Goal: Information Seeking & Learning: Learn about a topic

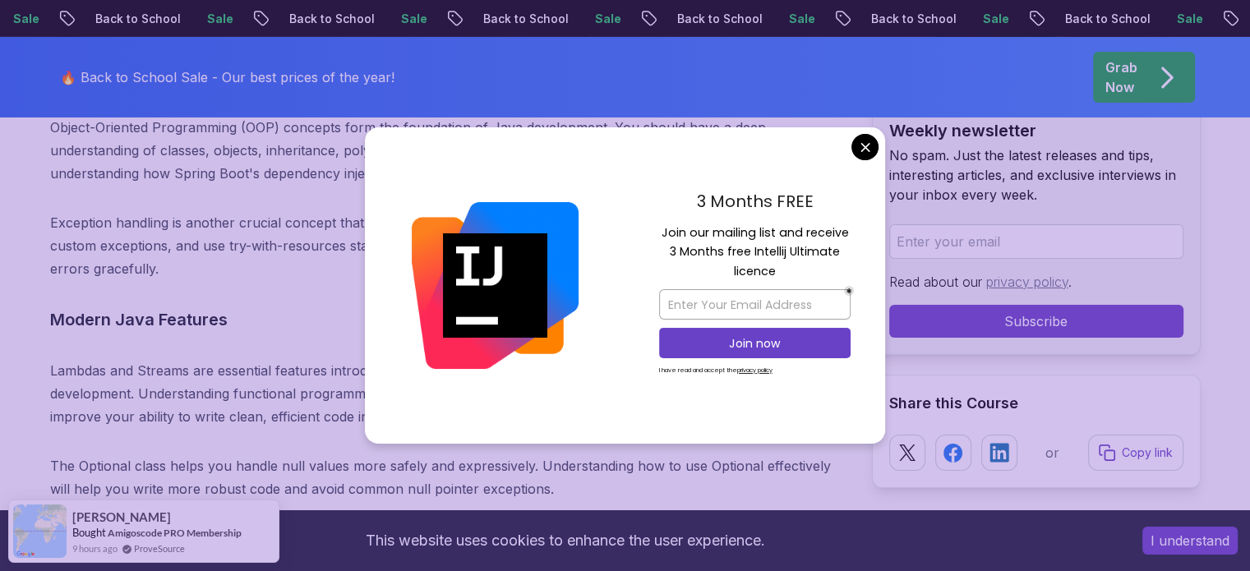
scroll to position [5856, 0]
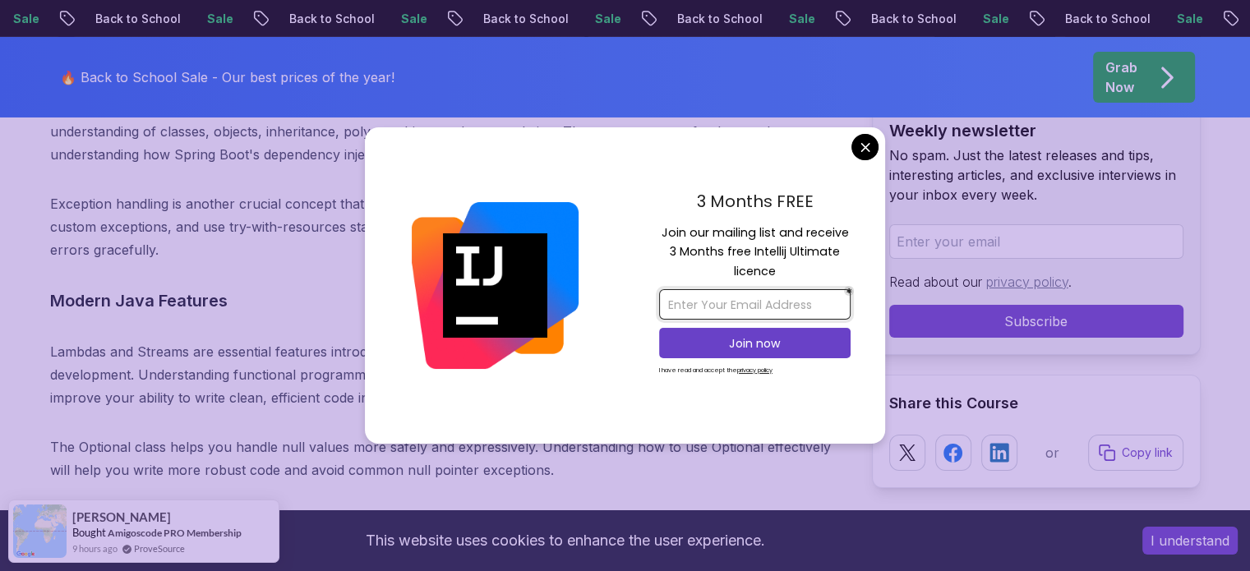
click at [805, 305] on input "email" at bounding box center [754, 304] width 191 height 30
type input "[EMAIL_ADDRESS][DOMAIN_NAME]"
click at [773, 351] on button "Join now" at bounding box center [754, 343] width 191 height 30
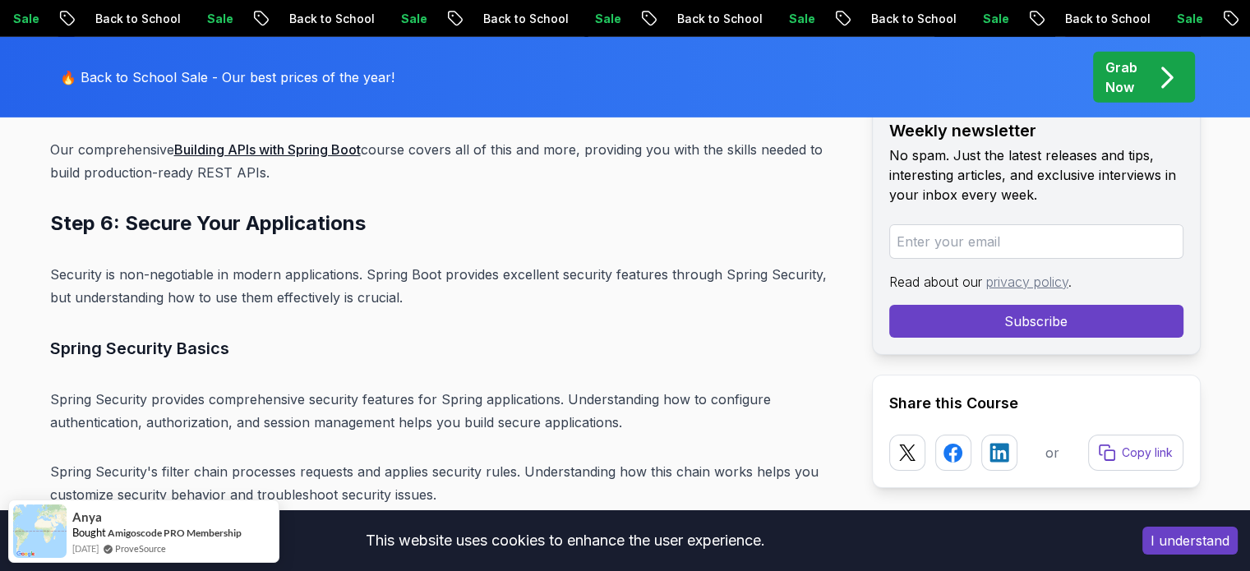
scroll to position [11617, 0]
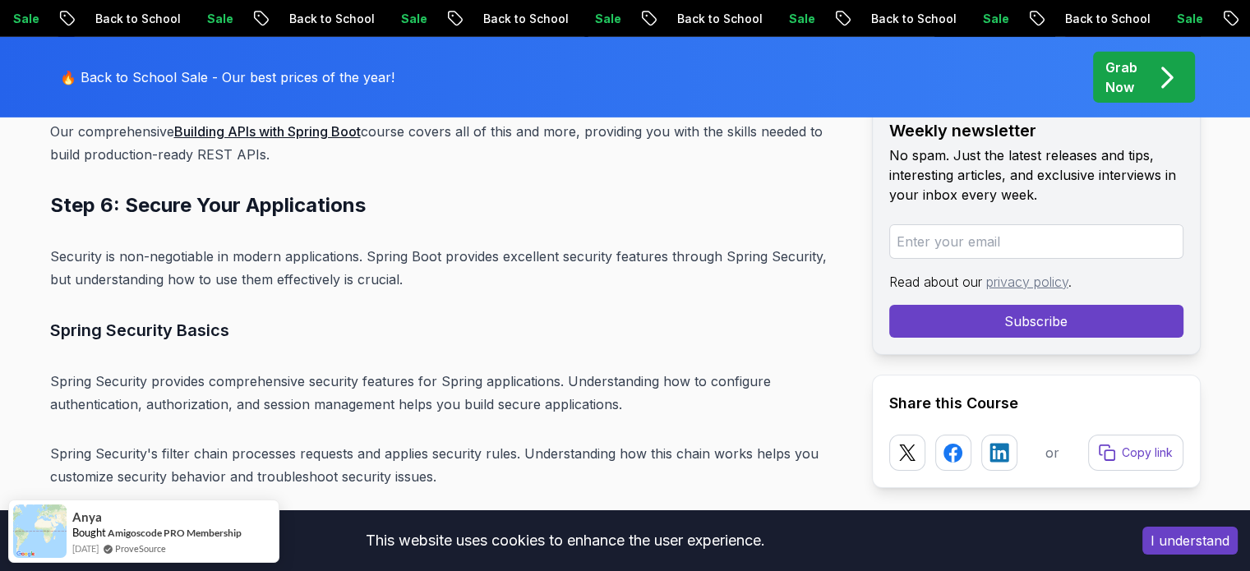
click at [1194, 541] on button "I understand" at bounding box center [1189, 541] width 95 height 28
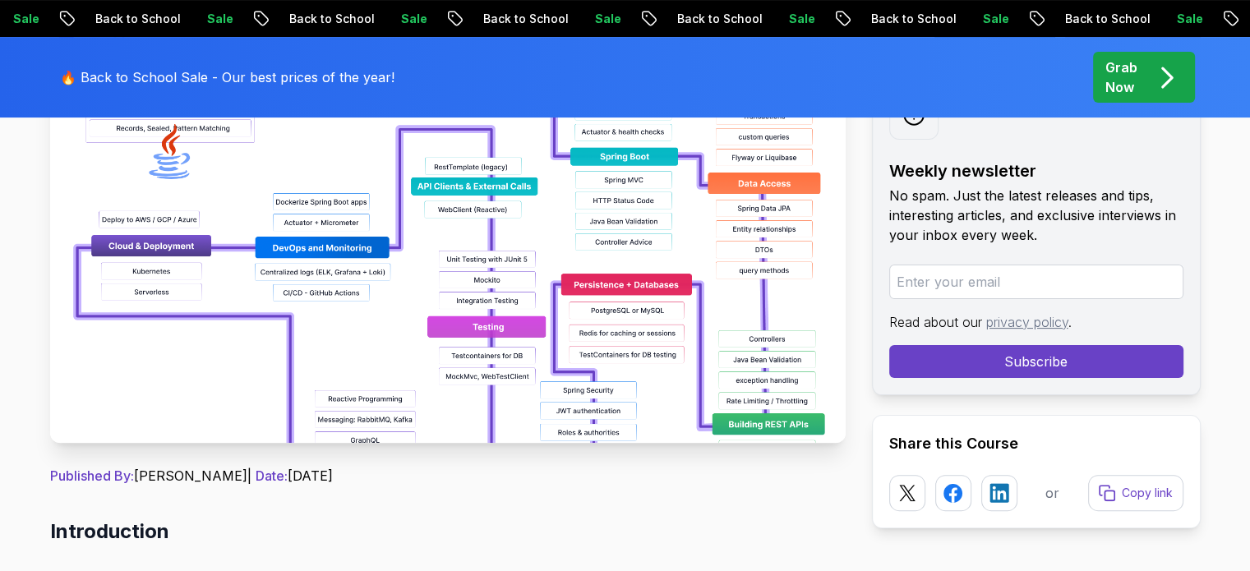
scroll to position [348, 0]
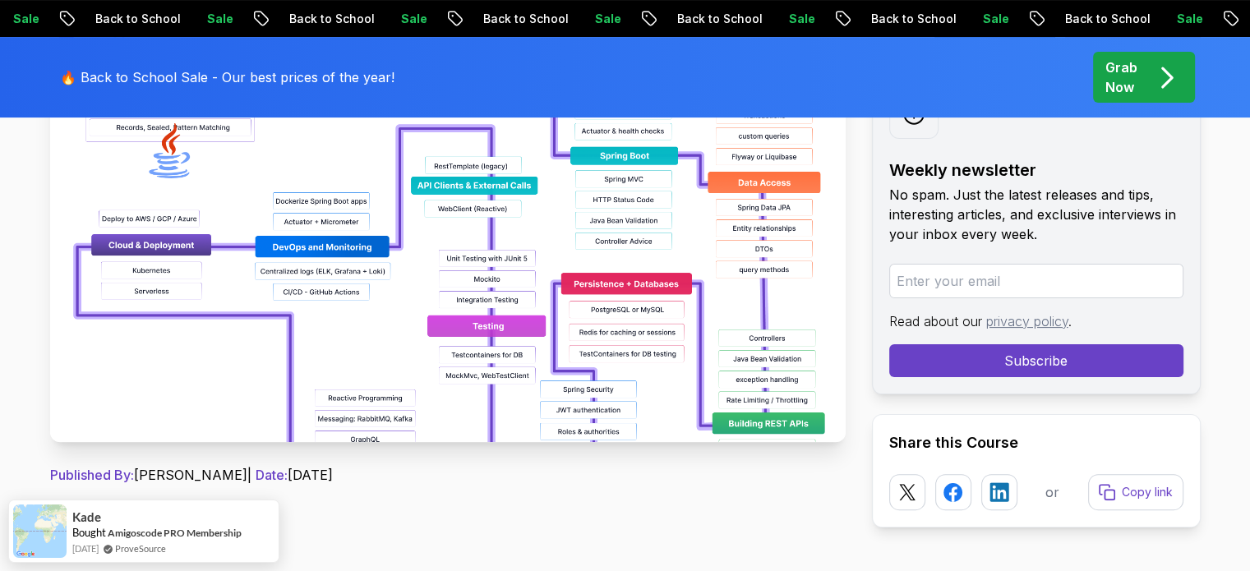
drag, startPoint x: 488, startPoint y: 338, endPoint x: 403, endPoint y: 372, distance: 92.2
click at [403, 372] on img at bounding box center [447, 257] width 795 height 370
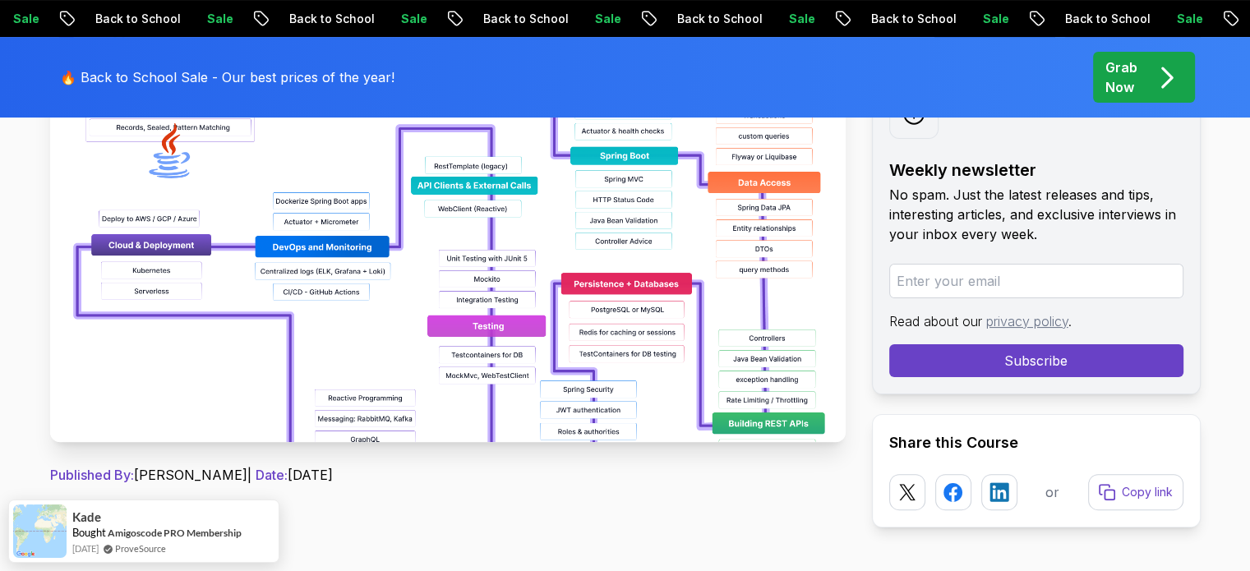
click at [403, 372] on img at bounding box center [447, 257] width 795 height 370
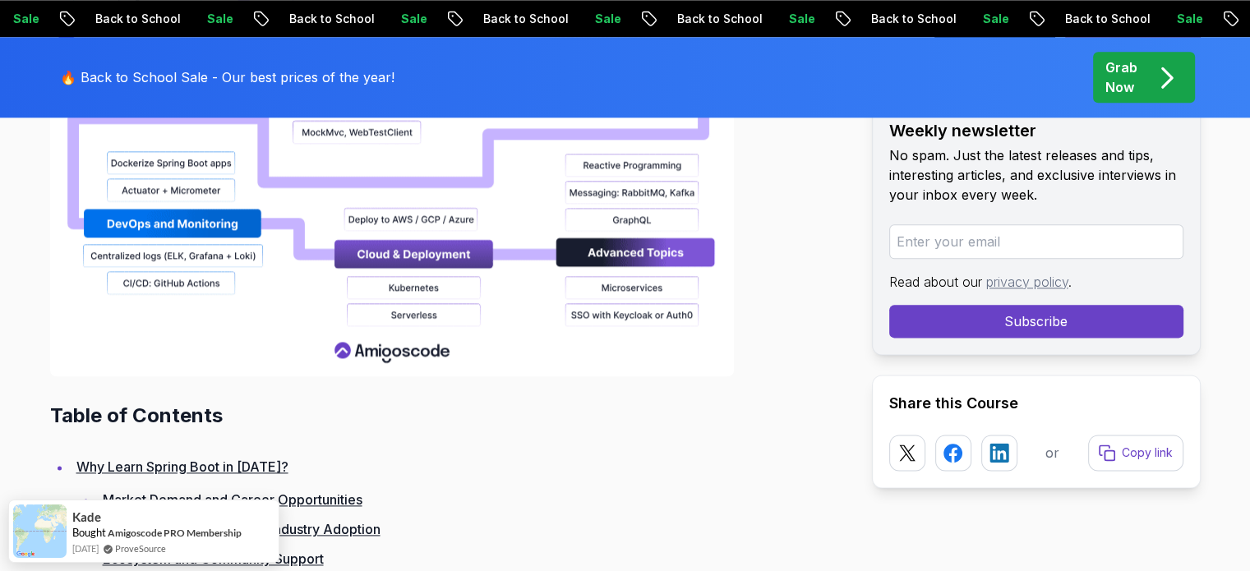
scroll to position [2026, 0]
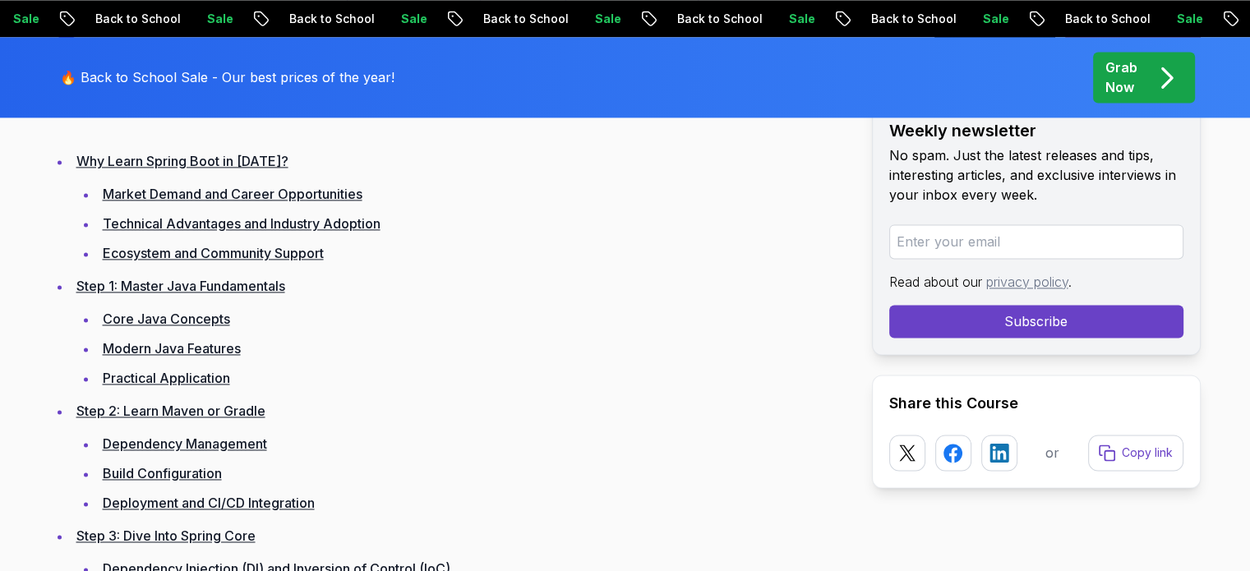
scroll to position [2339, 0]
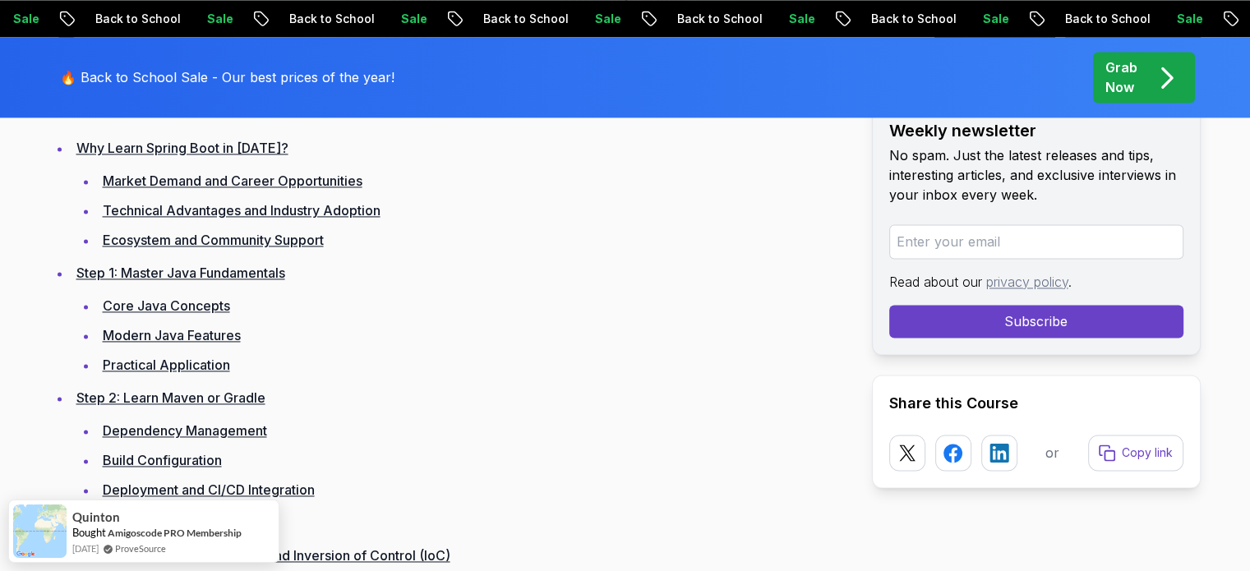
click at [247, 174] on link "Market Demand and Career Opportunities" at bounding box center [233, 181] width 260 height 16
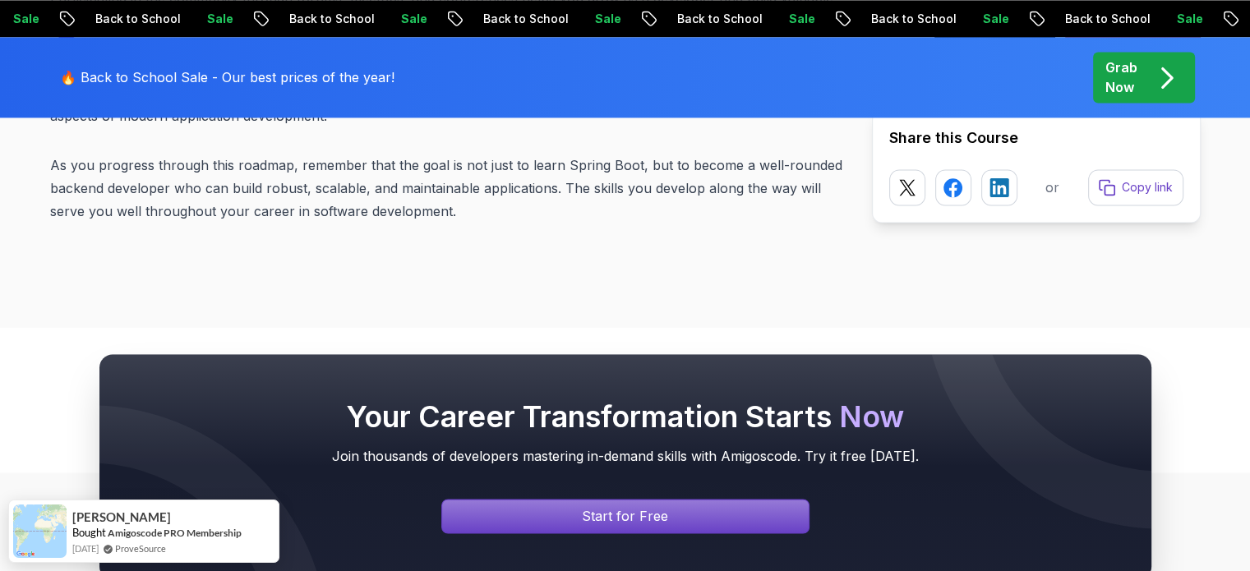
scroll to position [21184, 0]
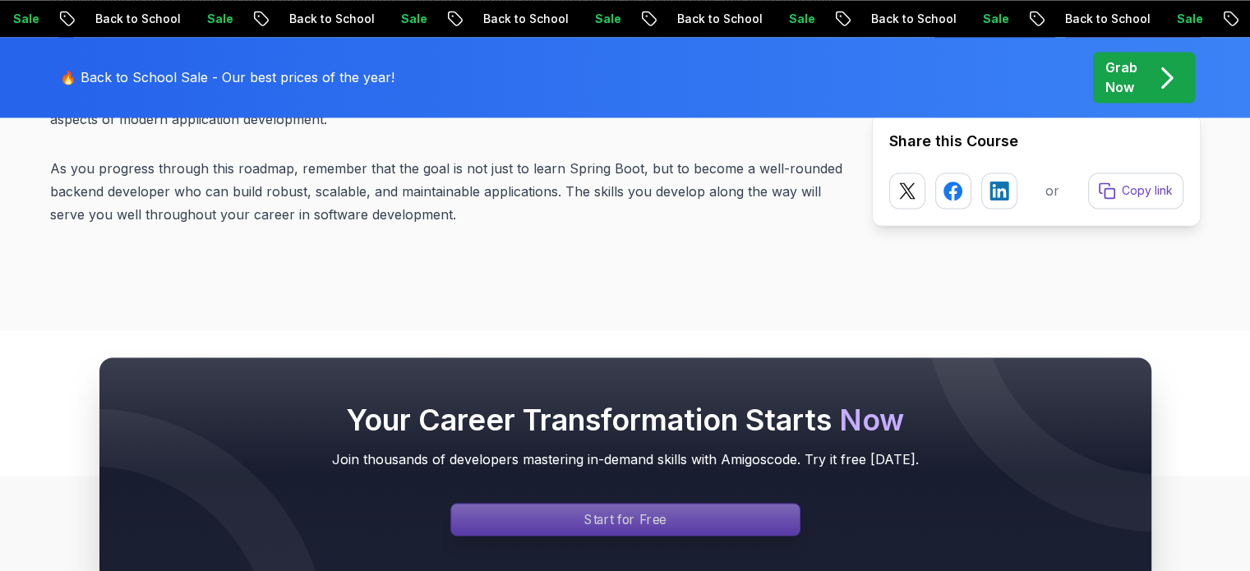
click at [480, 504] on div "Signin page" at bounding box center [625, 519] width 348 height 31
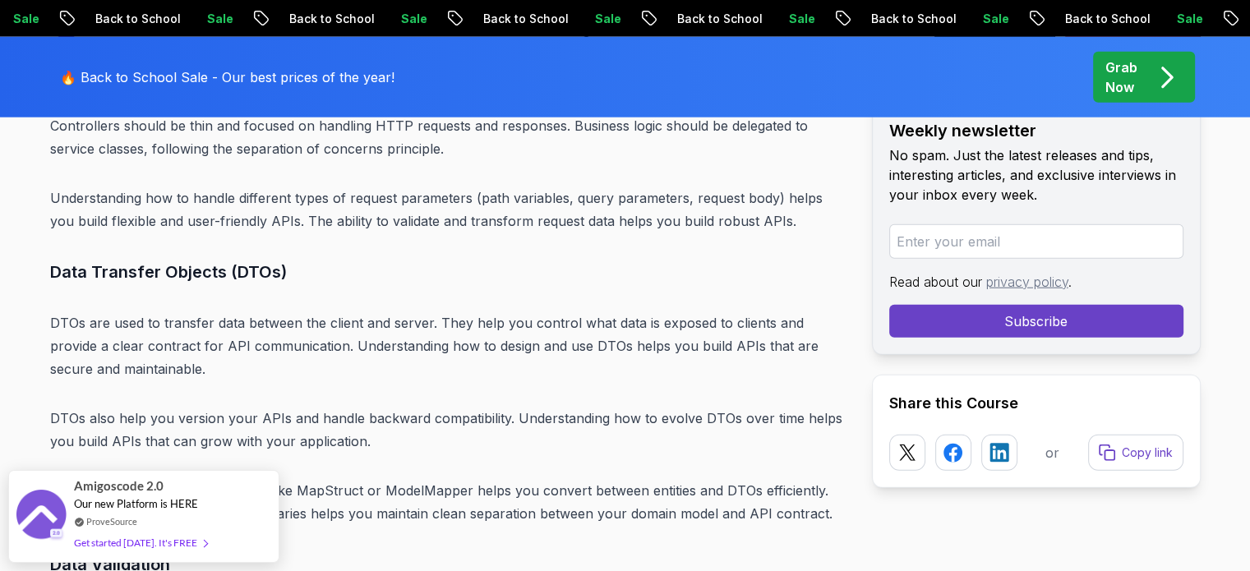
scroll to position [10426, 0]
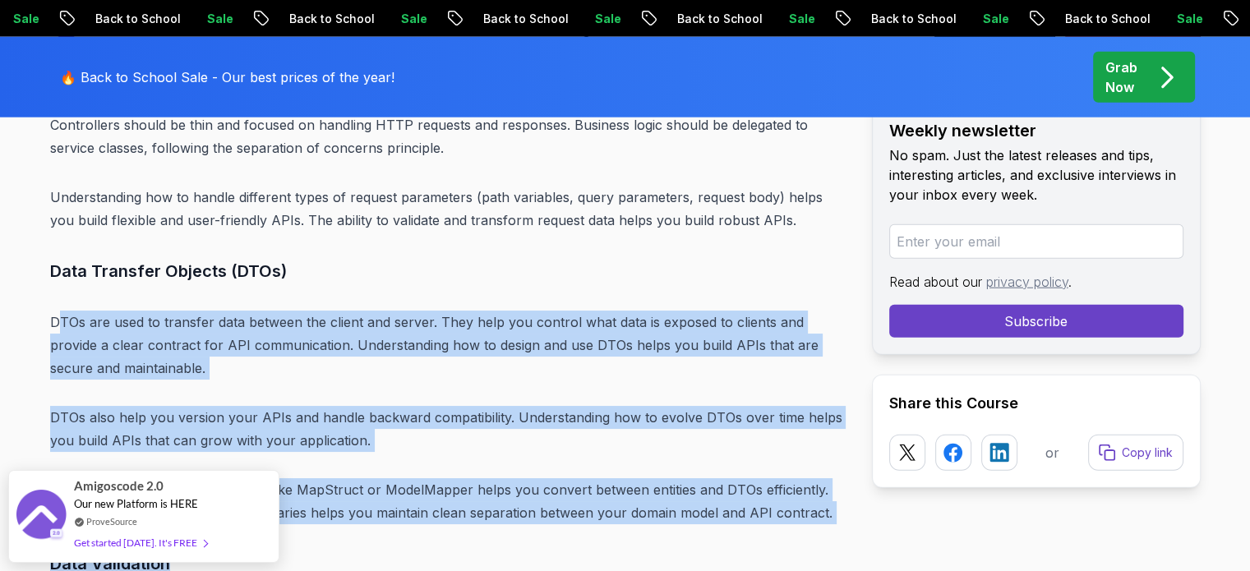
drag, startPoint x: 55, startPoint y: 215, endPoint x: 703, endPoint y: 442, distance: 686.8
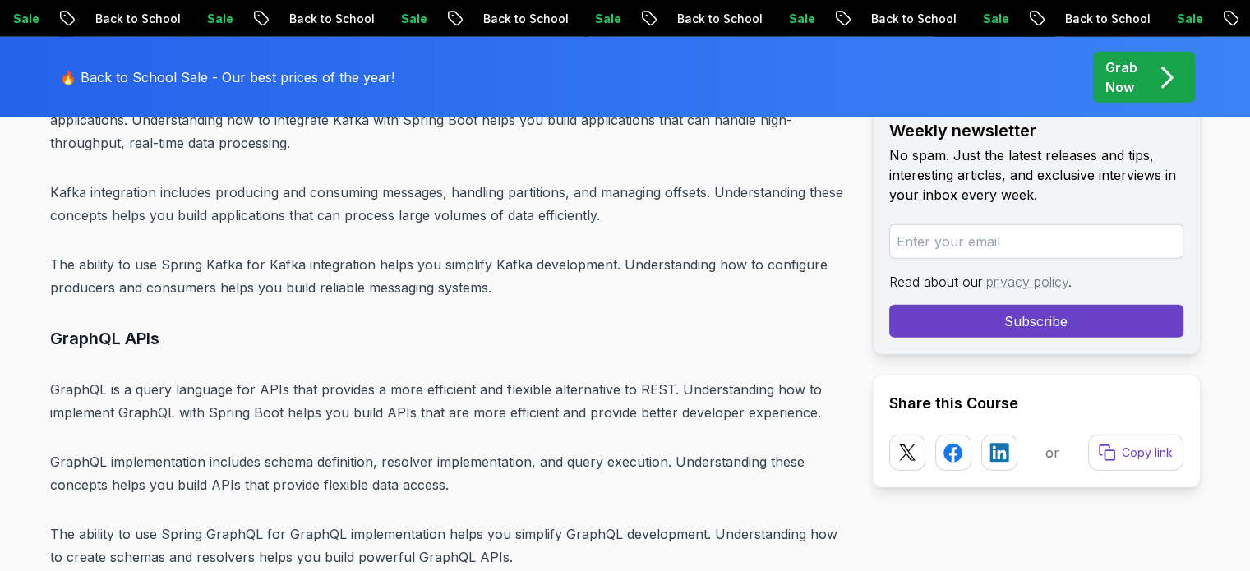
scroll to position [17293, 0]
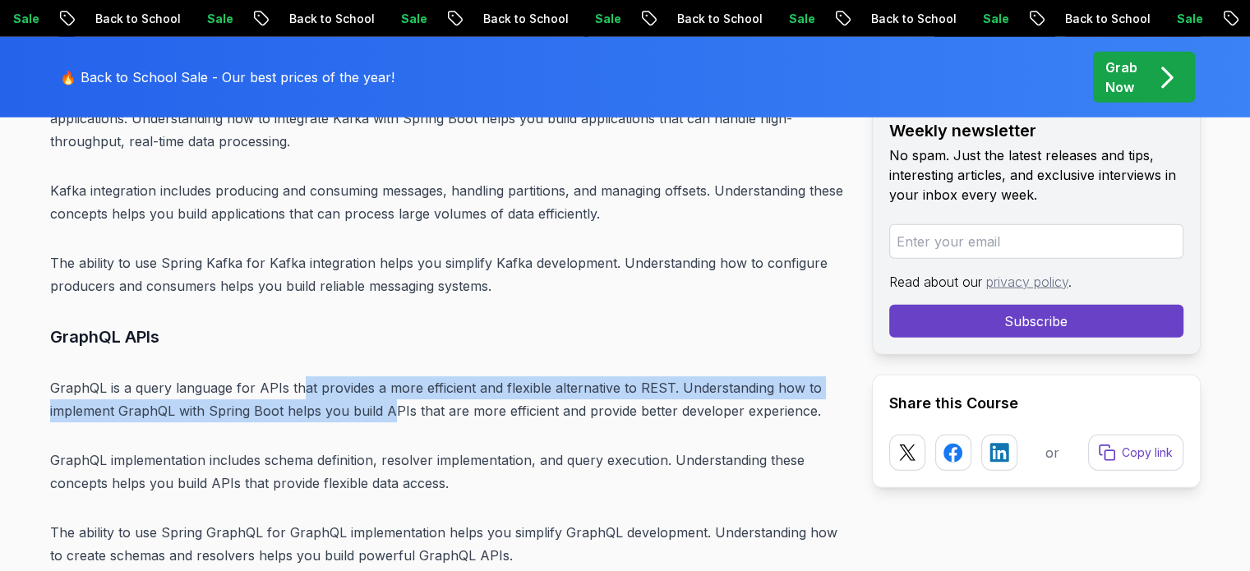
drag, startPoint x: 297, startPoint y: 241, endPoint x: 387, endPoint y: 275, distance: 96.8
click at [387, 376] on p "GraphQL is a query language for APIs that provides a more efficient and flexibl…" at bounding box center [447, 399] width 795 height 46
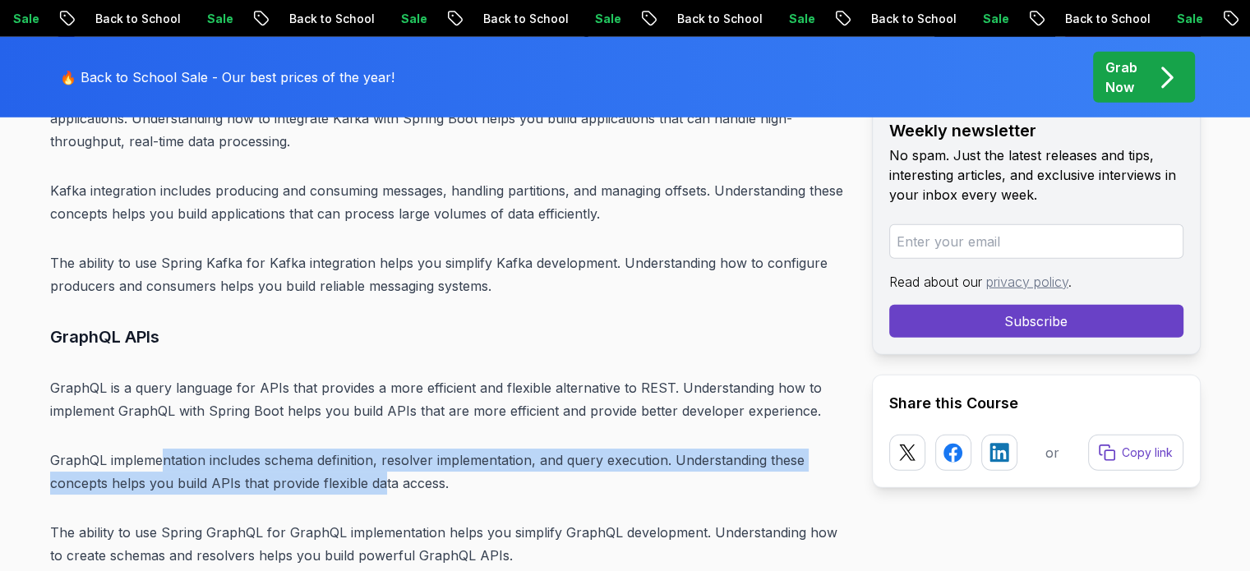
drag, startPoint x: 163, startPoint y: 313, endPoint x: 381, endPoint y: 336, distance: 219.8
click at [381, 449] on p "GraphQL implementation includes schema definition, resolver implementation, and…" at bounding box center [447, 472] width 795 height 46
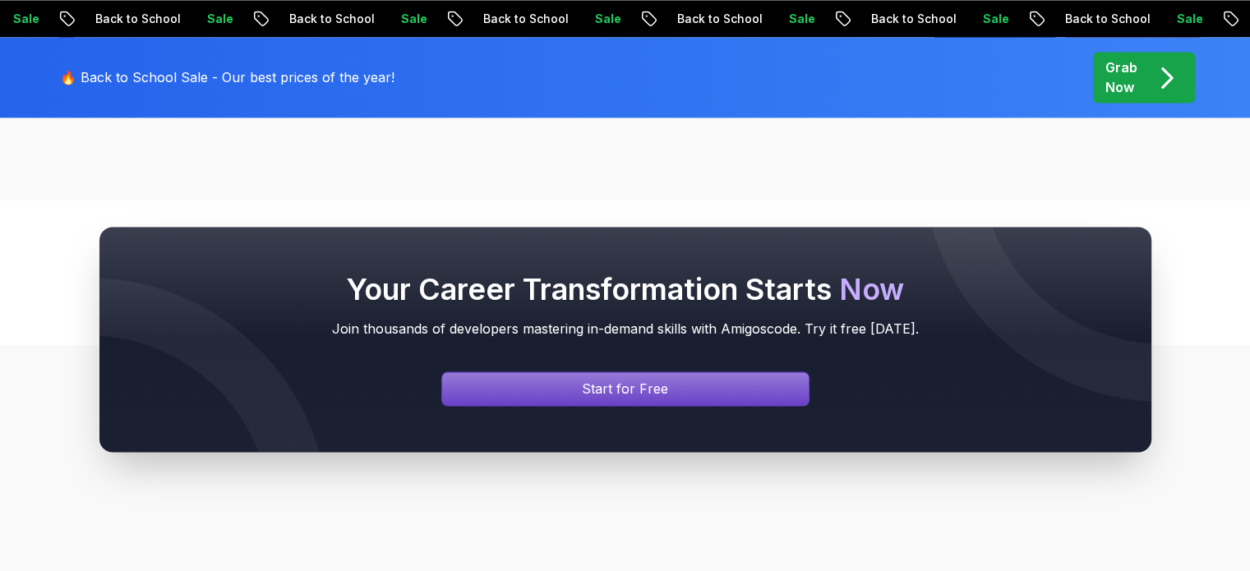
scroll to position [21314, 0]
